Goal: Complete application form

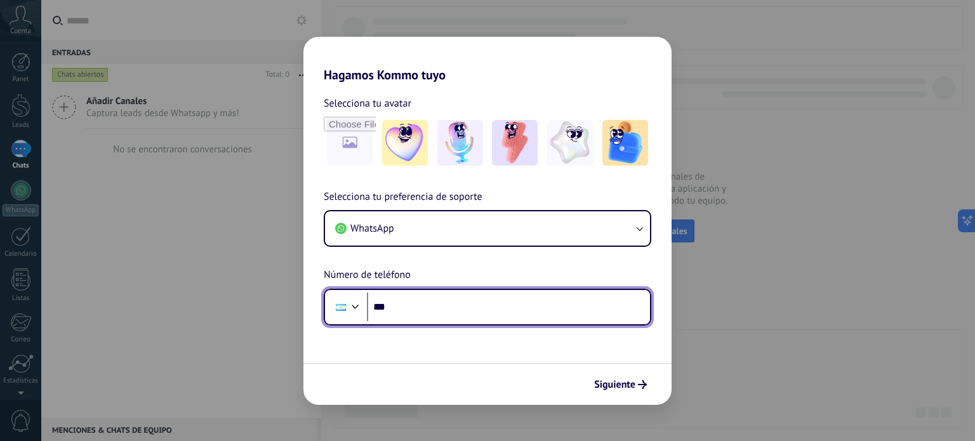
click at [414, 305] on input "***" at bounding box center [508, 307] width 283 height 29
type input "**********"
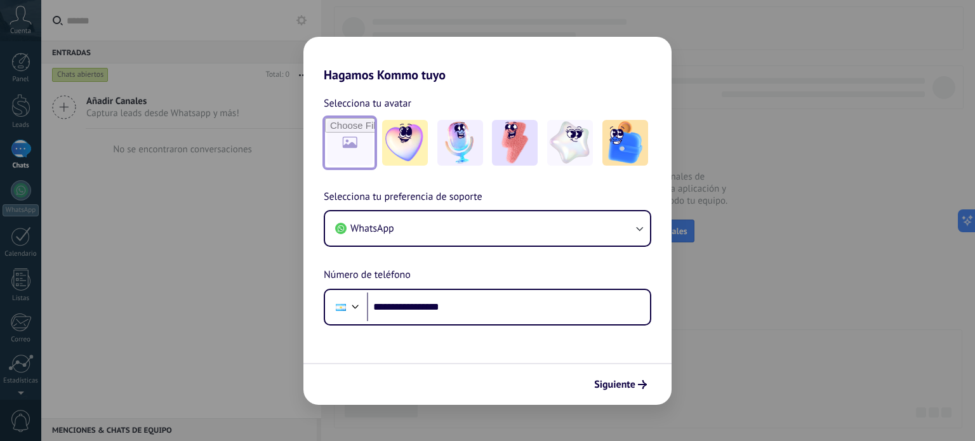
click at [361, 141] on input "file" at bounding box center [350, 143] width 50 height 50
type input "**********"
click at [348, 146] on img at bounding box center [350, 143] width 46 height 46
click at [352, 139] on img at bounding box center [350, 143] width 46 height 46
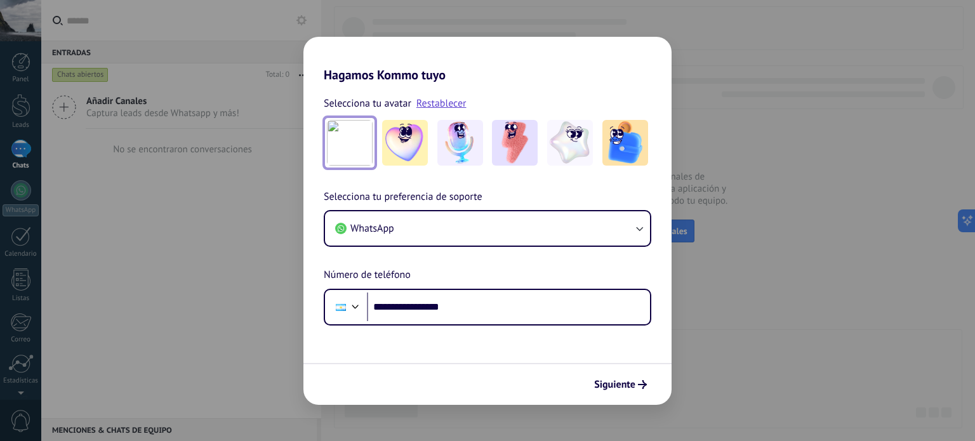
click at [356, 129] on img at bounding box center [350, 143] width 46 height 46
click at [442, 106] on link "Restablecer" at bounding box center [442, 103] width 50 height 13
click at [354, 144] on input "file" at bounding box center [350, 143] width 50 height 50
type input "**********"
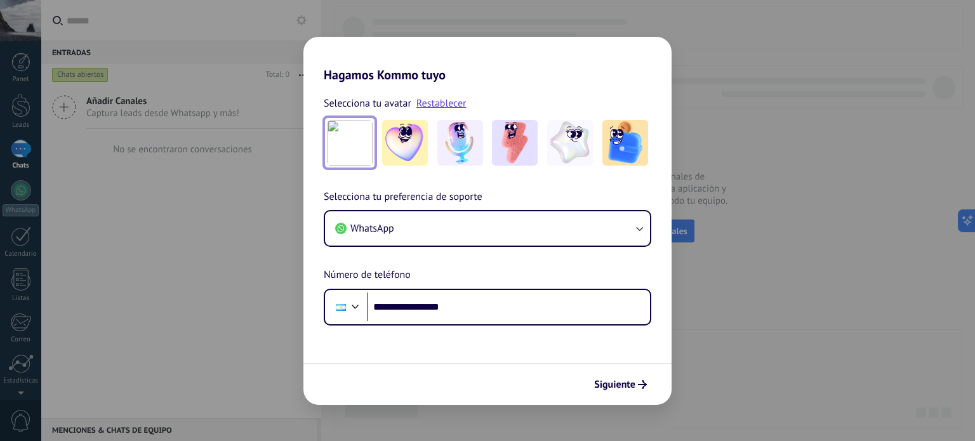
click at [345, 144] on img at bounding box center [350, 143] width 46 height 46
click at [342, 143] on img at bounding box center [350, 143] width 46 height 46
drag, startPoint x: 342, startPoint y: 143, endPoint x: 450, endPoint y: 101, distance: 115.8
click at [450, 101] on link "Restablecer" at bounding box center [442, 103] width 50 height 13
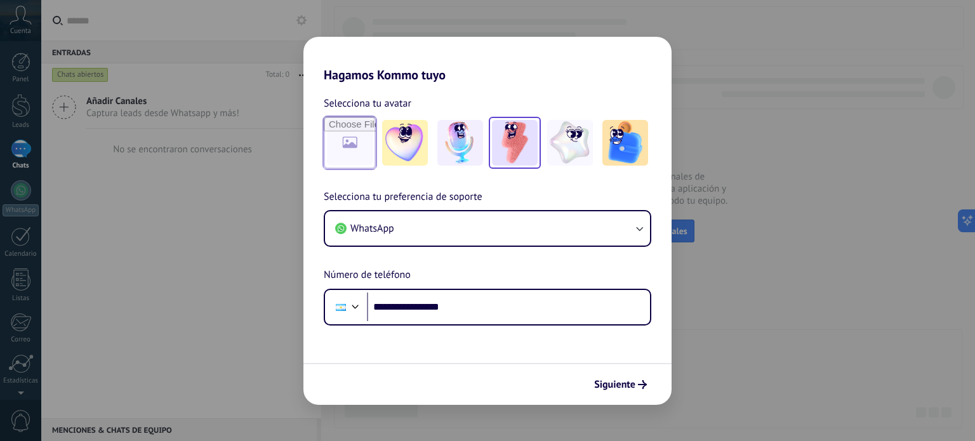
click at [521, 149] on img at bounding box center [515, 143] width 46 height 46
click at [632, 387] on span "Siguiente" at bounding box center [614, 384] width 41 height 9
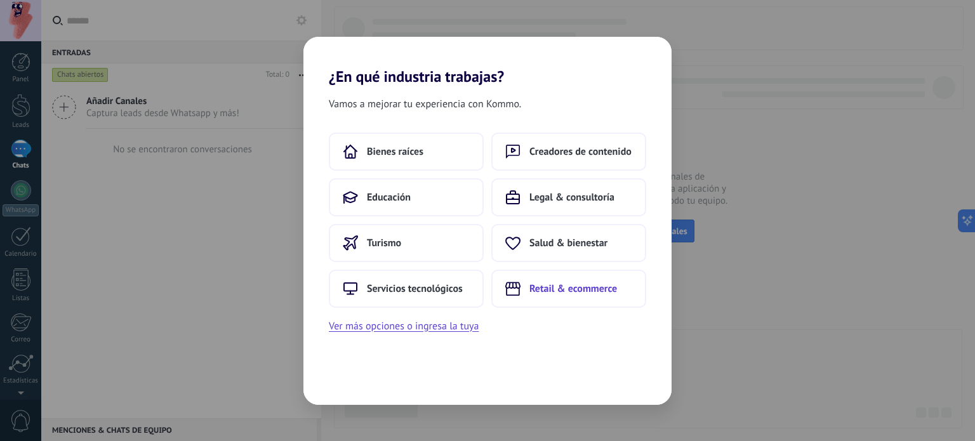
click at [560, 288] on span "Retail & ecommerce" at bounding box center [574, 289] width 88 height 13
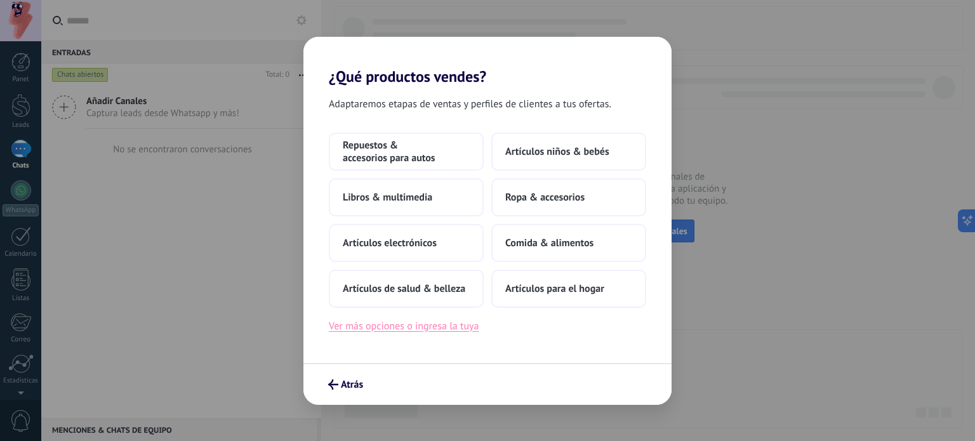
click at [431, 327] on button "Ver más opciones o ingresa la tuya" at bounding box center [404, 326] width 150 height 17
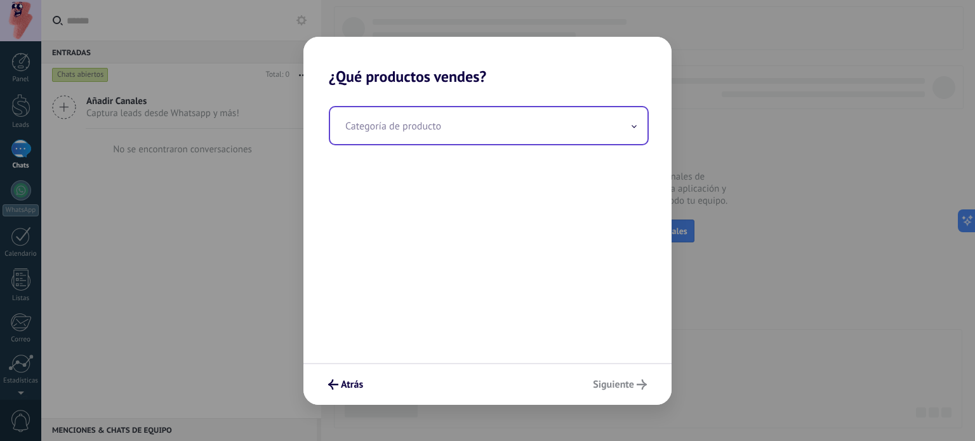
click at [431, 135] on input "text" at bounding box center [489, 125] width 318 height 37
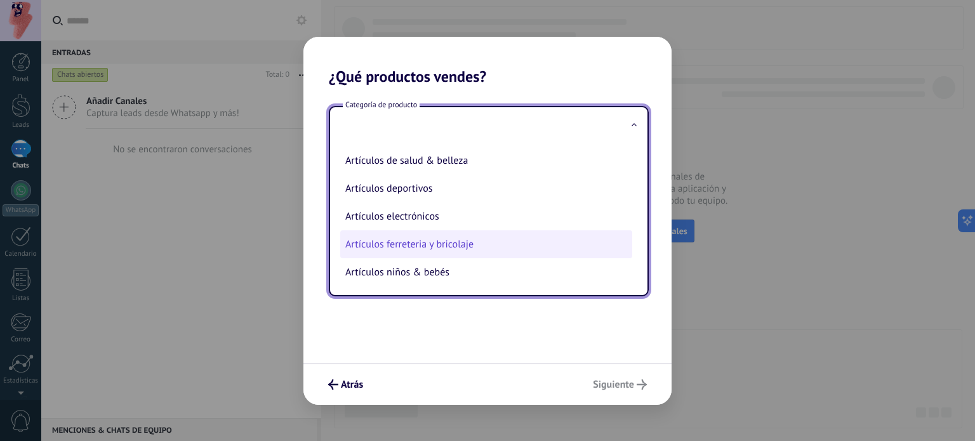
click at [422, 243] on li "Artículos ferreteria y bricolaje" at bounding box center [486, 245] width 292 height 28
type input "**********"
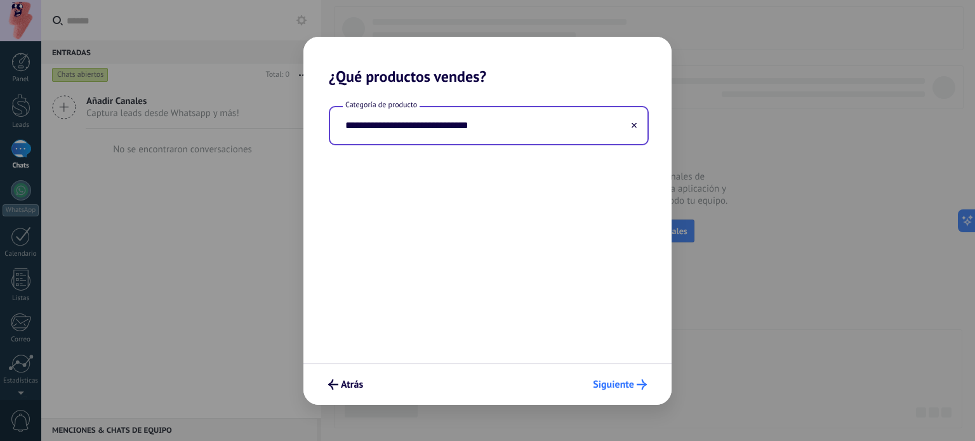
click at [610, 385] on span "Siguiente" at bounding box center [613, 384] width 41 height 9
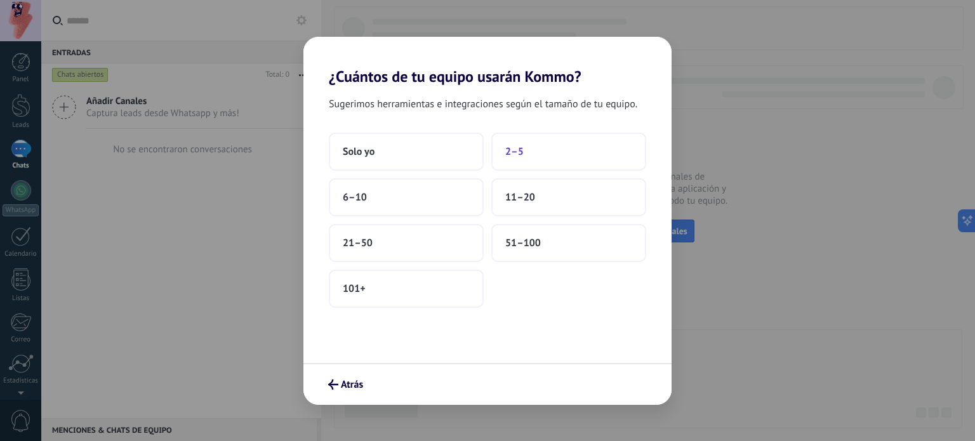
click at [525, 152] on button "2–5" at bounding box center [569, 152] width 155 height 38
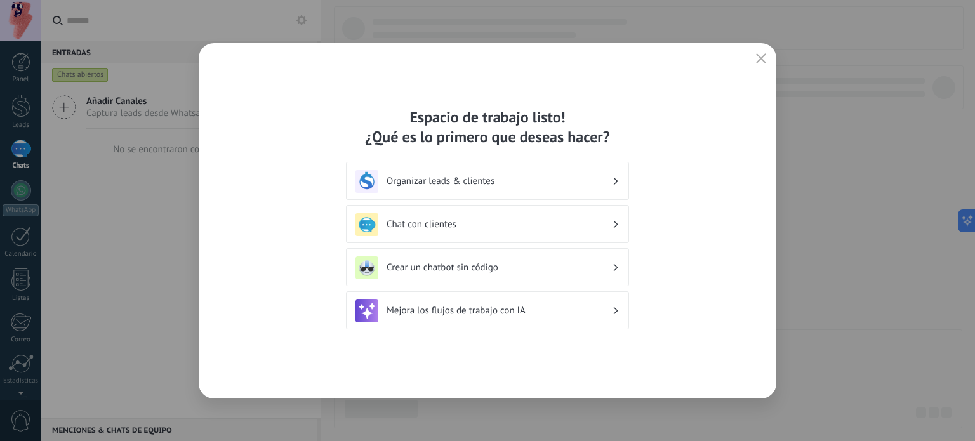
click at [616, 226] on icon at bounding box center [616, 225] width 4 height 8
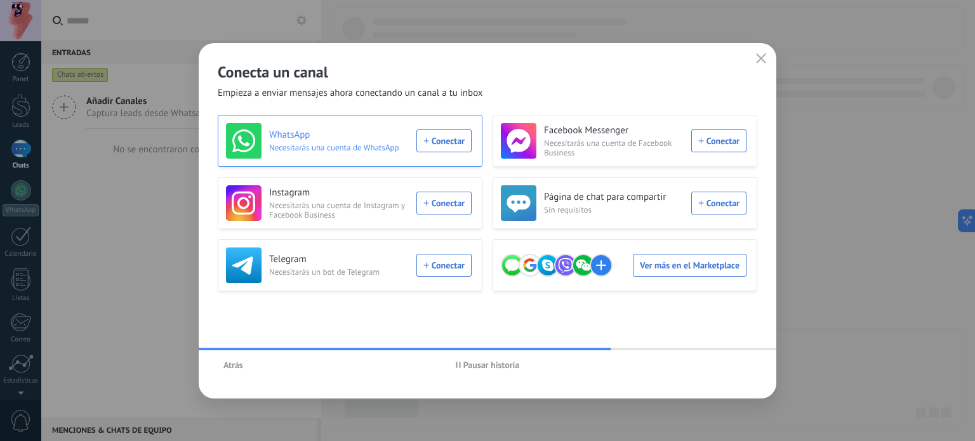
click at [461, 144] on div "WhatsApp Necesitarás una cuenta de WhatsApp Conectar" at bounding box center [349, 141] width 246 height 36
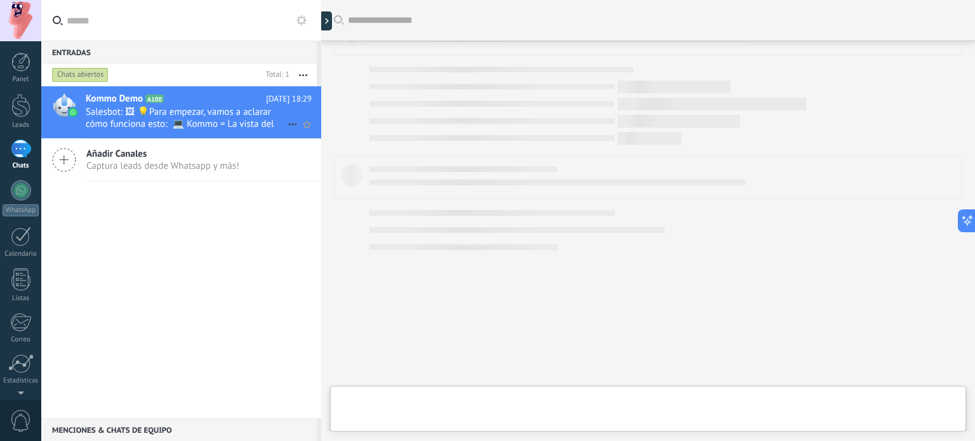
scroll to position [398, 0]
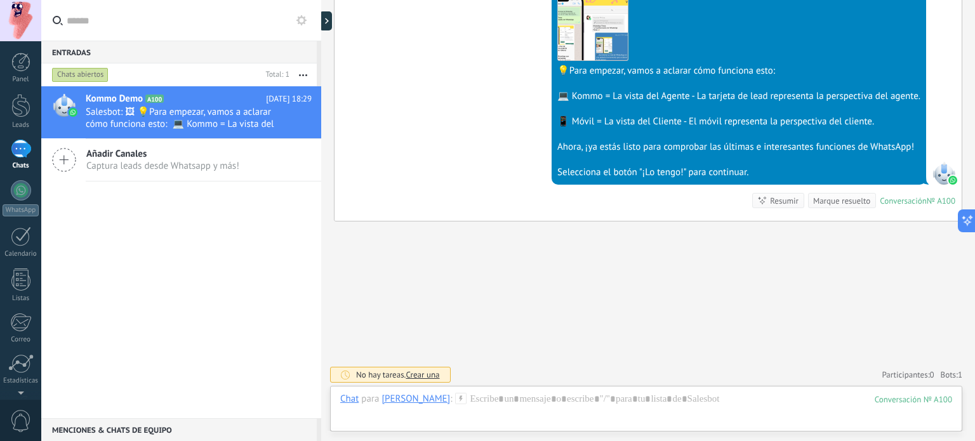
click at [419, 312] on div "Buscar Carga más [DATE] [DATE] Creación: 2 eventos Expandir [DATE] 18:29 [PERSO…" at bounding box center [648, 22] width 654 height 841
click at [151, 124] on span "Salesbot: 🖼 💡Para empezar, vamos a aclarar cómo funciona esto: 💻 Kommo = La vis…" at bounding box center [187, 118] width 202 height 24
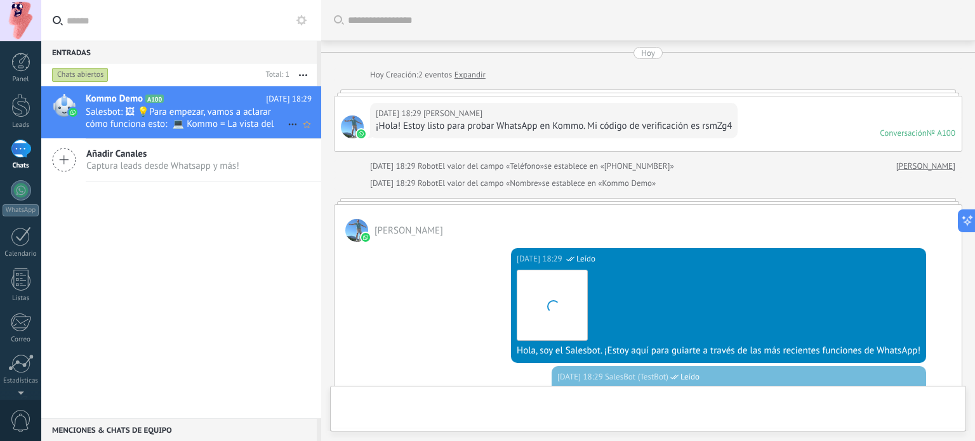
scroll to position [271, 0]
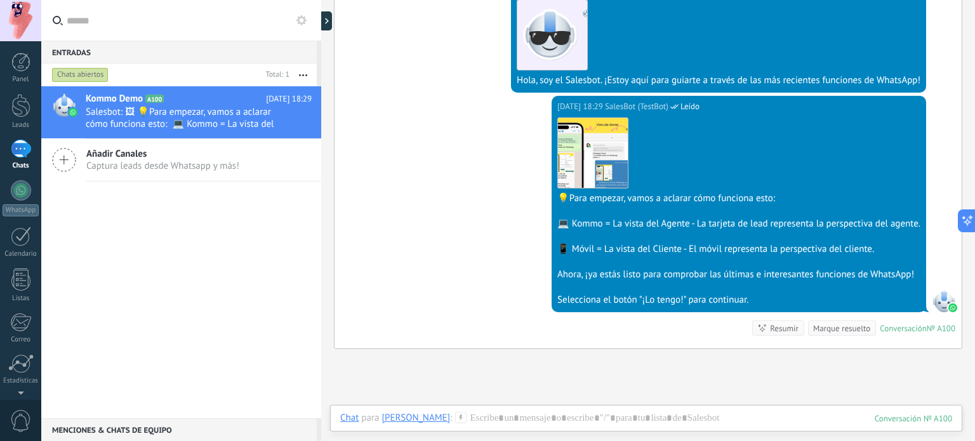
click at [252, 280] on div "Kommo Demo A100 [DATE] 18:29 Salesbot: 🖼 💡Para empezar, vamos a aclarar cómo fu…" at bounding box center [181, 252] width 280 height 332
click at [650, 425] on div at bounding box center [646, 431] width 612 height 38
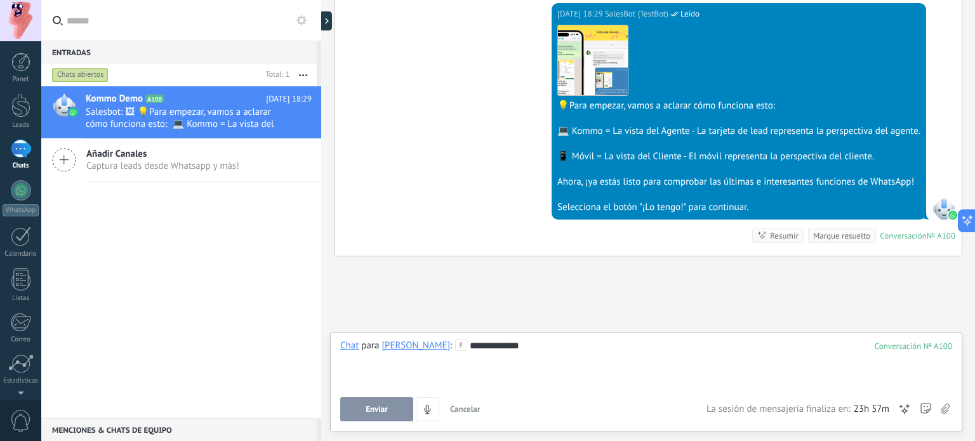
scroll to position [398, 0]
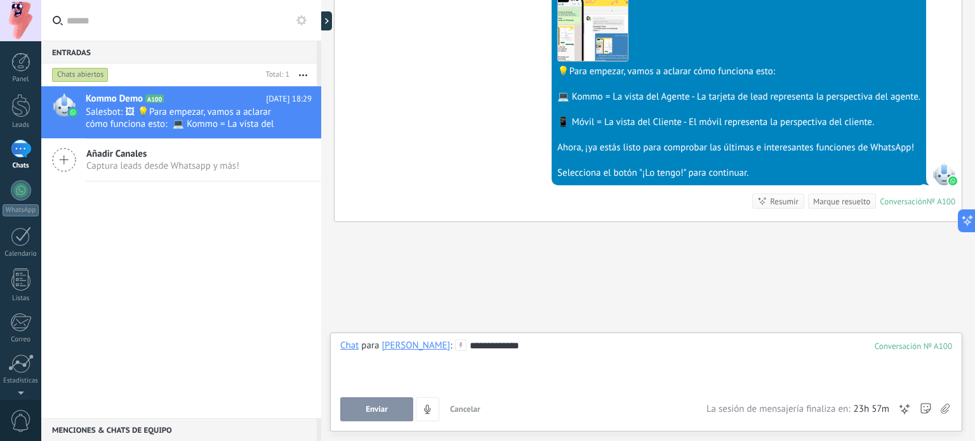
click at [371, 413] on span "Enviar" at bounding box center [377, 409] width 22 height 9
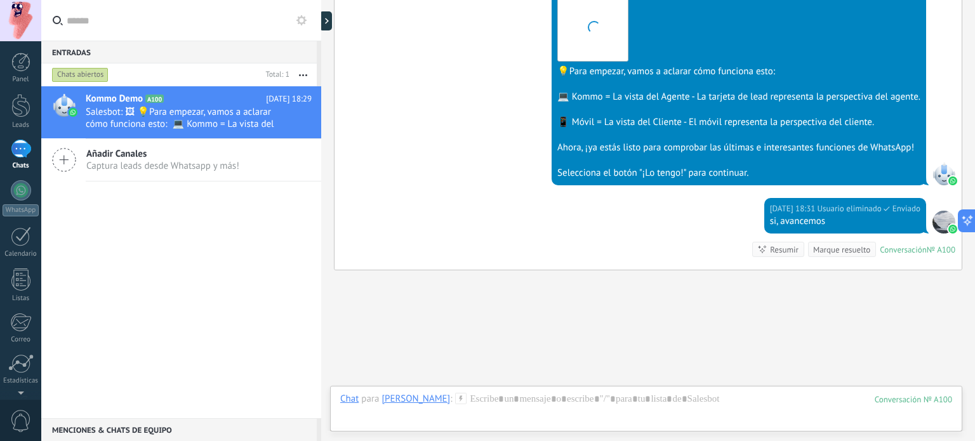
scroll to position [446, 0]
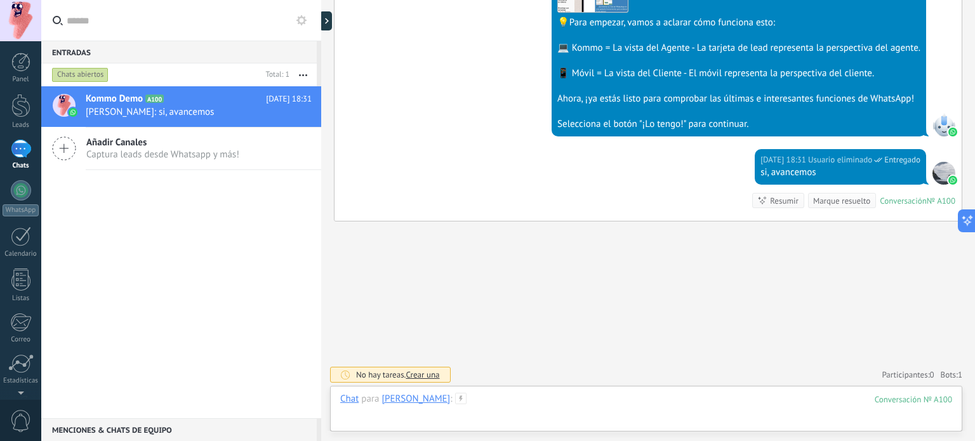
click at [448, 418] on div at bounding box center [646, 412] width 612 height 38
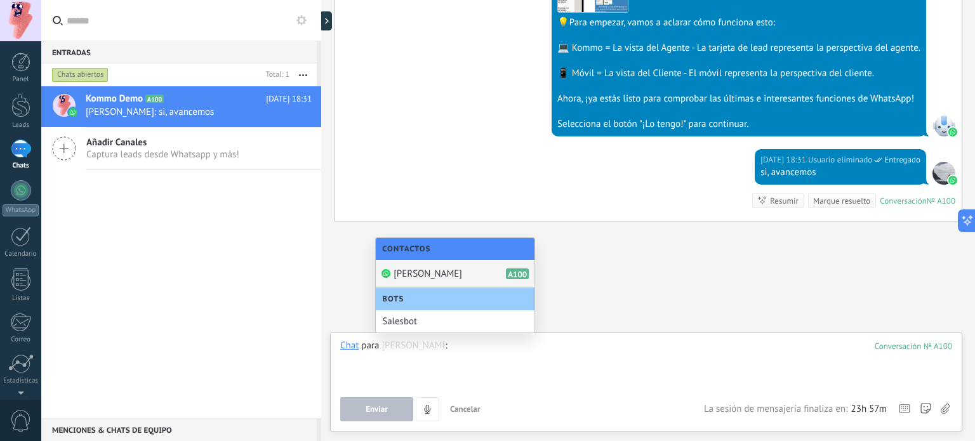
click at [434, 274] on span "[PERSON_NAME]" at bounding box center [428, 274] width 69 height 12
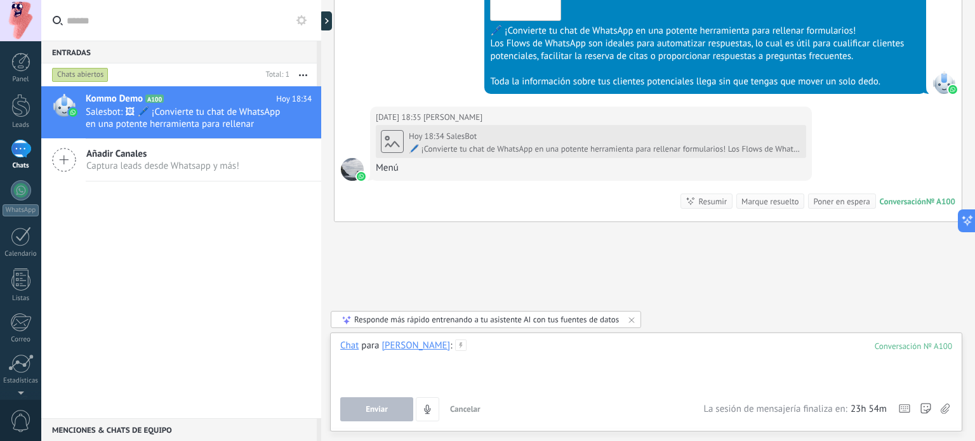
scroll to position [1070, 0]
